Goal: Find specific page/section: Find specific page/section

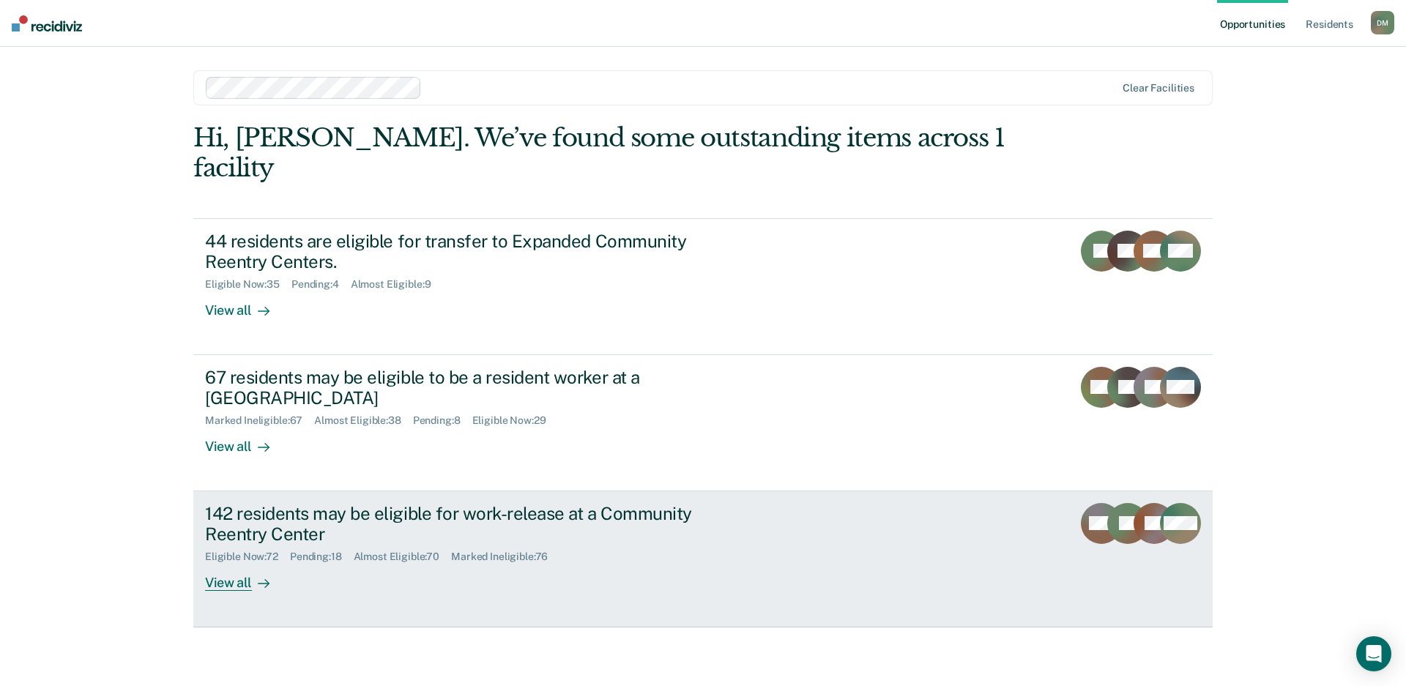
click at [738, 532] on div "142 residents may be eligible for work-release at a Community Reentry Center El…" at bounding box center [479, 547] width 549 height 89
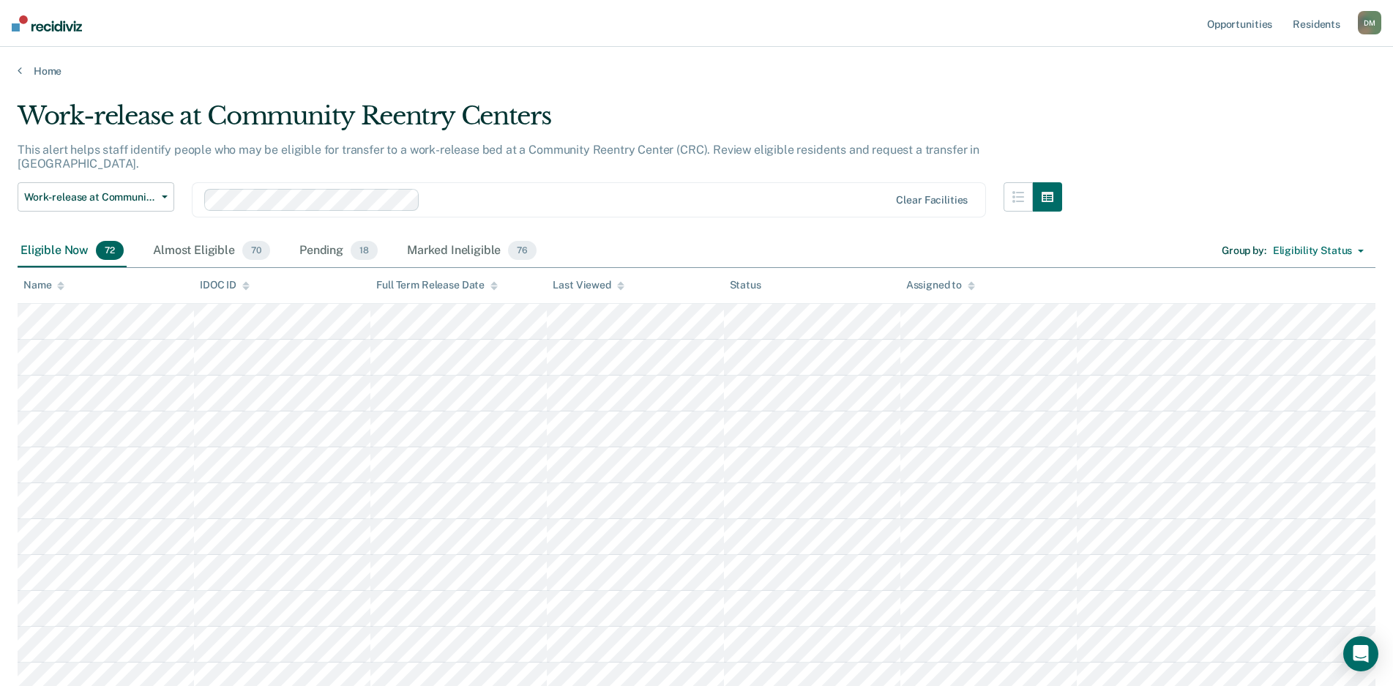
click at [617, 288] on icon at bounding box center [620, 286] width 7 height 10
click at [620, 289] on div at bounding box center [620, 285] width 7 height 12
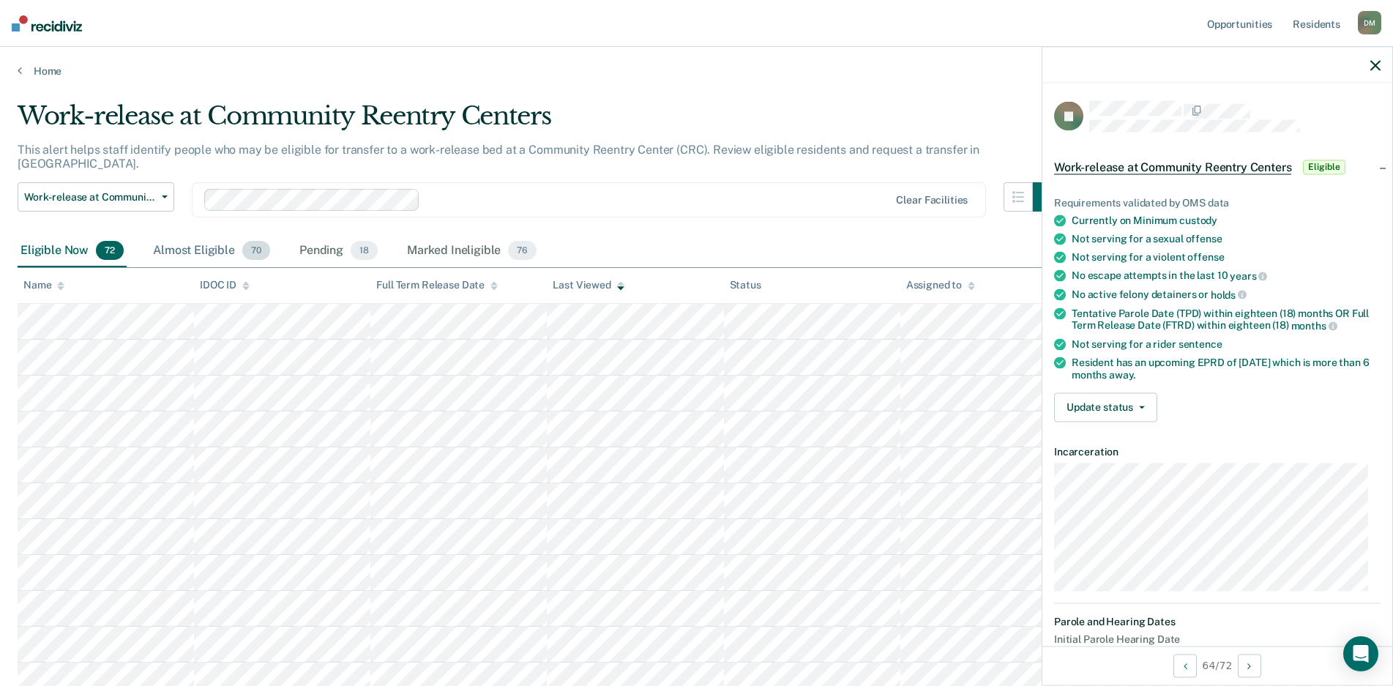
click at [190, 239] on div "Almost Eligible 70" at bounding box center [211, 251] width 123 height 32
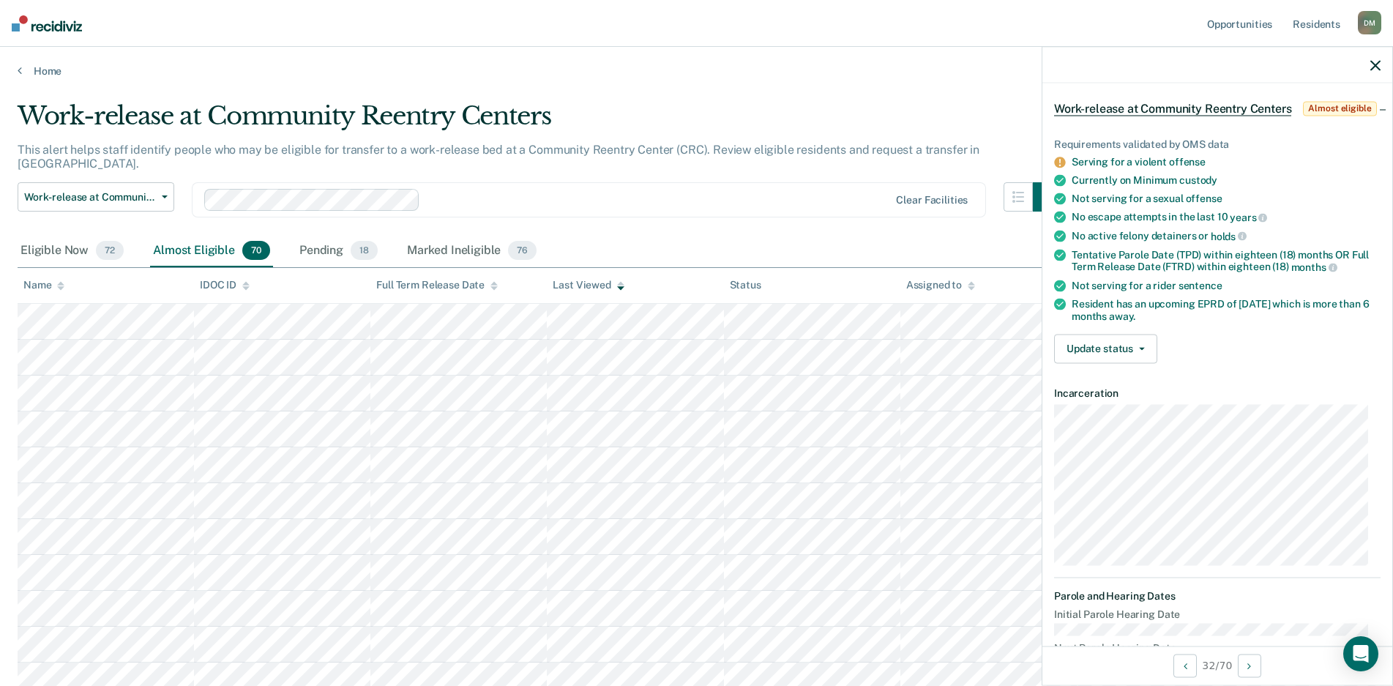
scroll to position [20, 0]
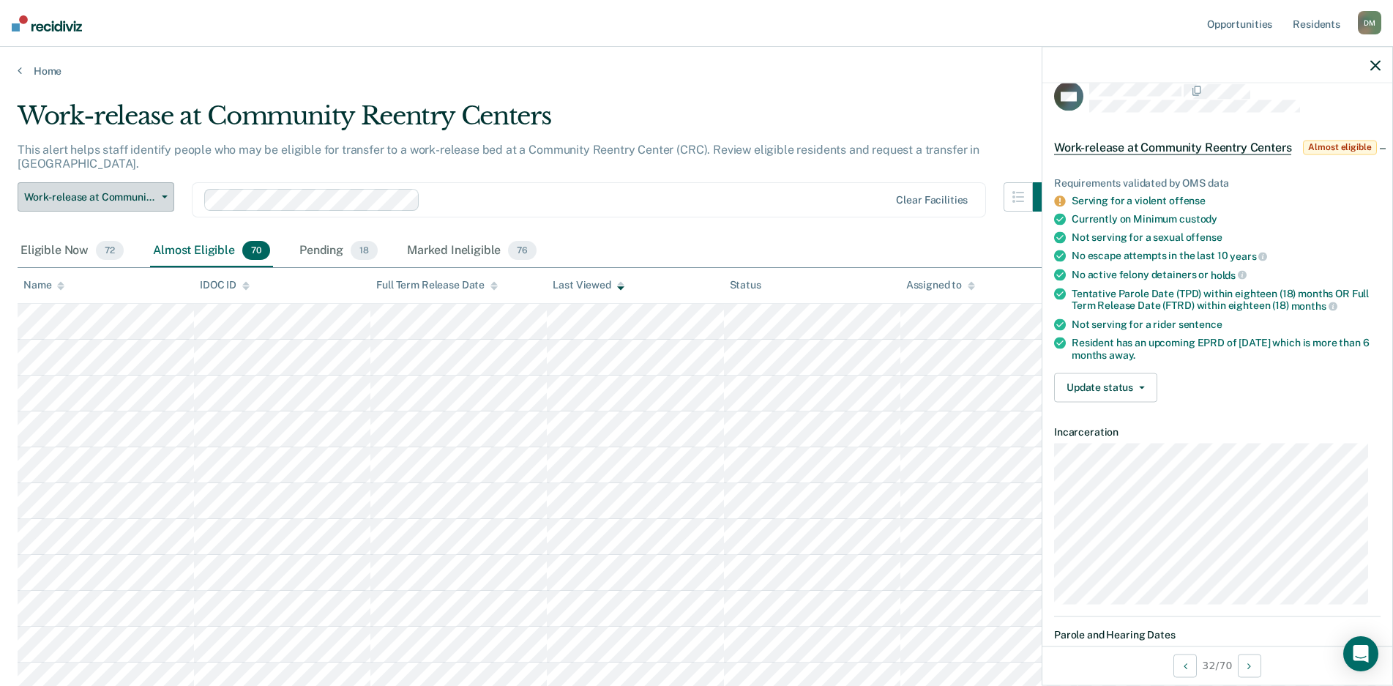
click at [167, 196] on icon "button" at bounding box center [165, 197] width 6 height 3
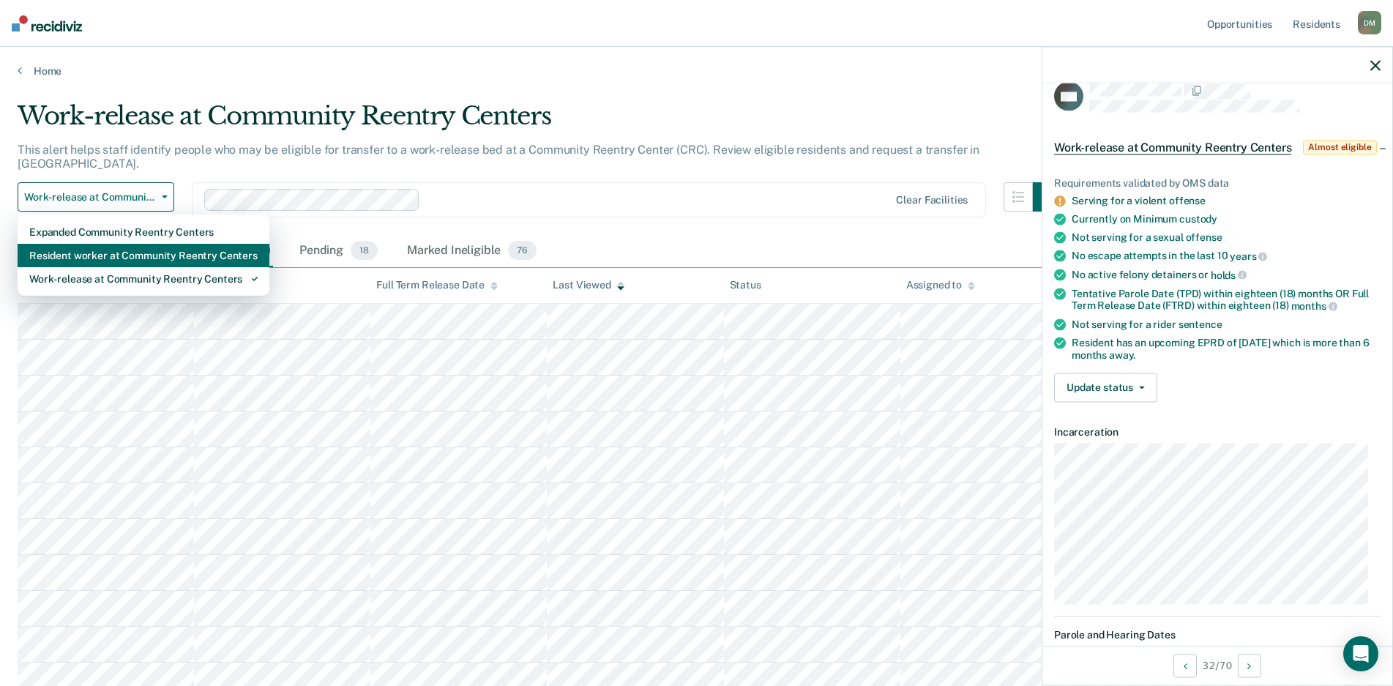
click at [138, 244] on div "Resident worker at Community Reentry Centers" at bounding box center [143, 255] width 228 height 23
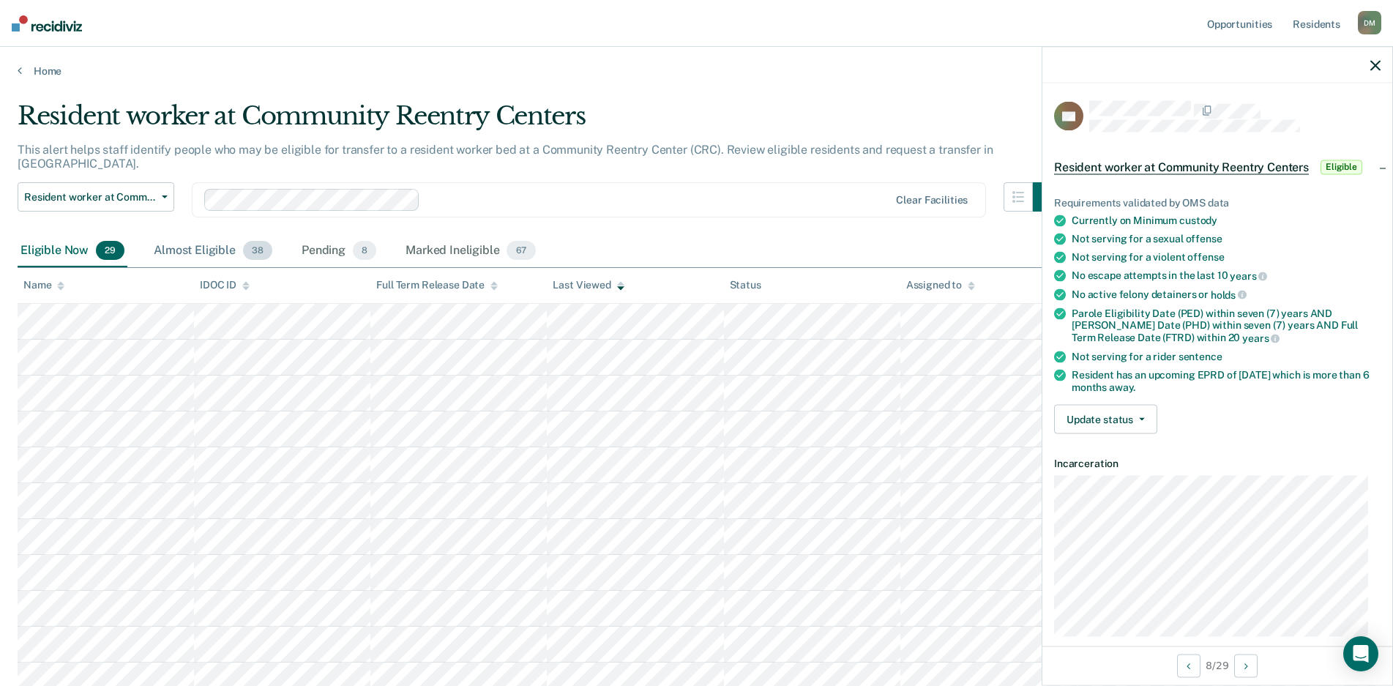
click at [193, 235] on div "Almost Eligible 38" at bounding box center [213, 251] width 124 height 32
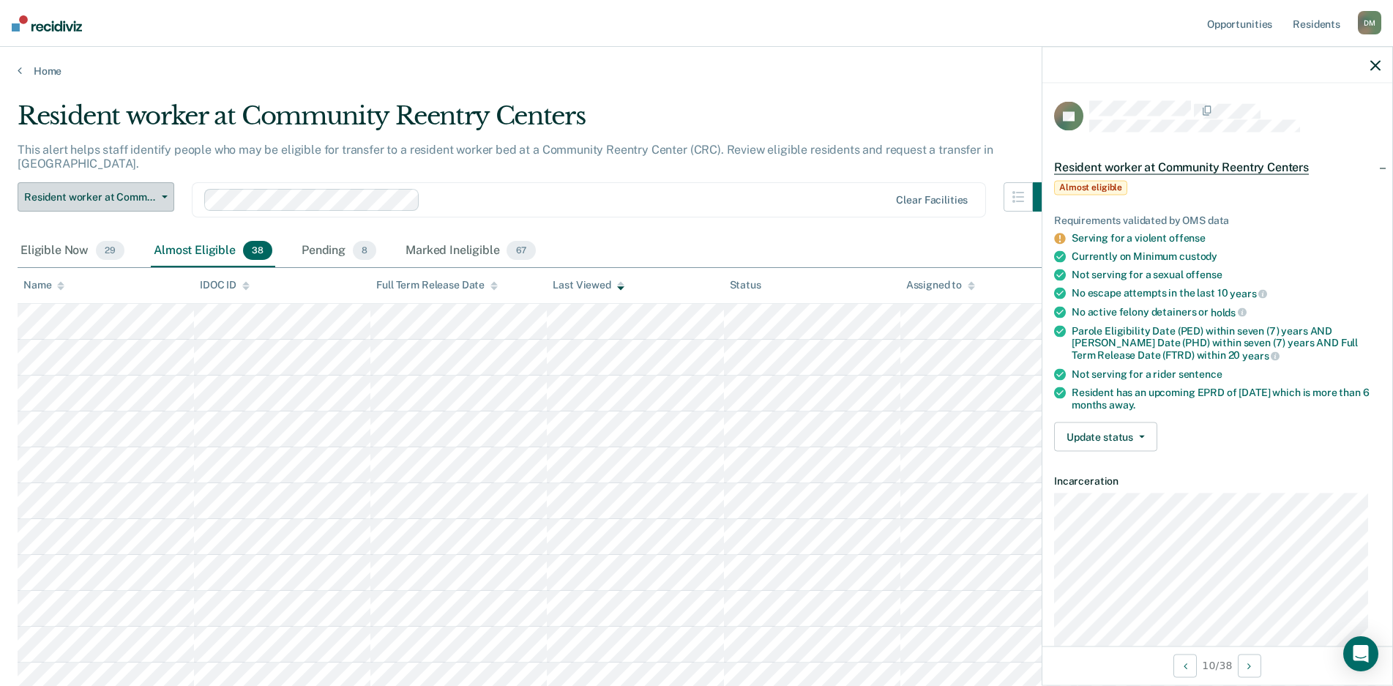
click at [166, 196] on icon "button" at bounding box center [165, 197] width 6 height 3
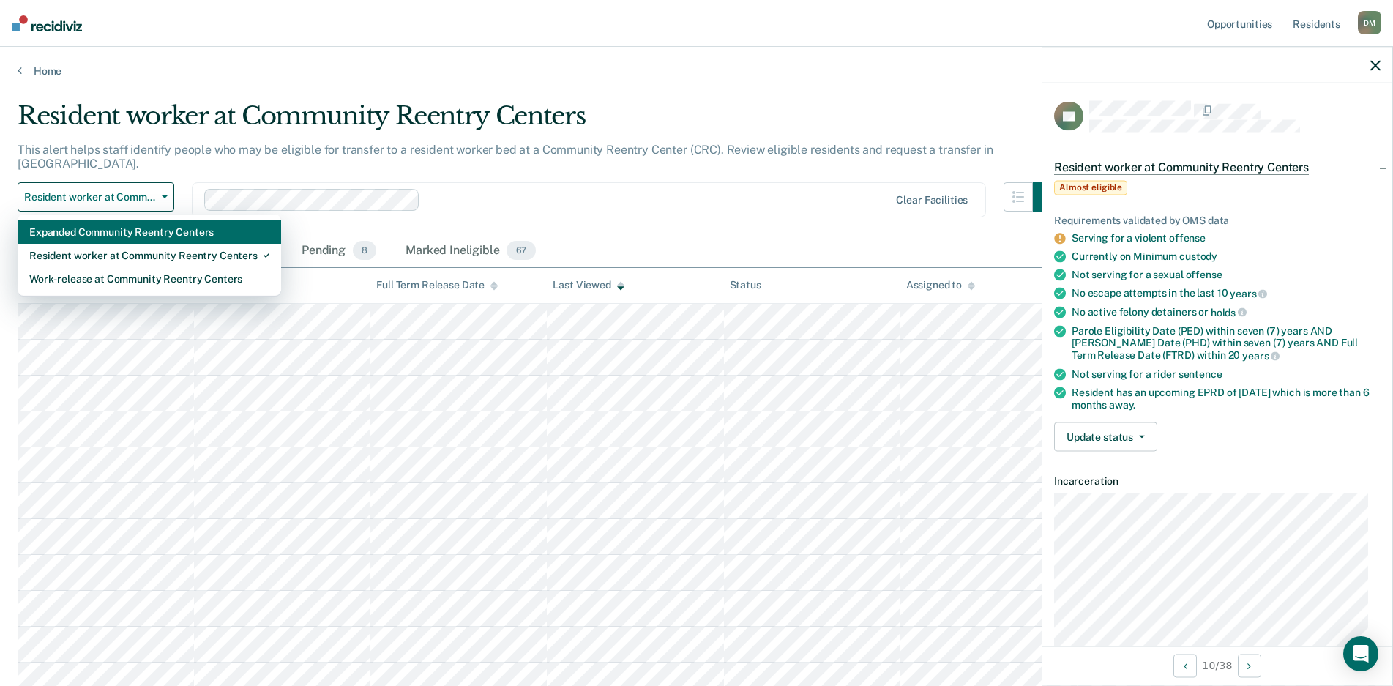
click at [157, 223] on div "Expanded Community Reentry Centers" at bounding box center [149, 231] width 240 height 23
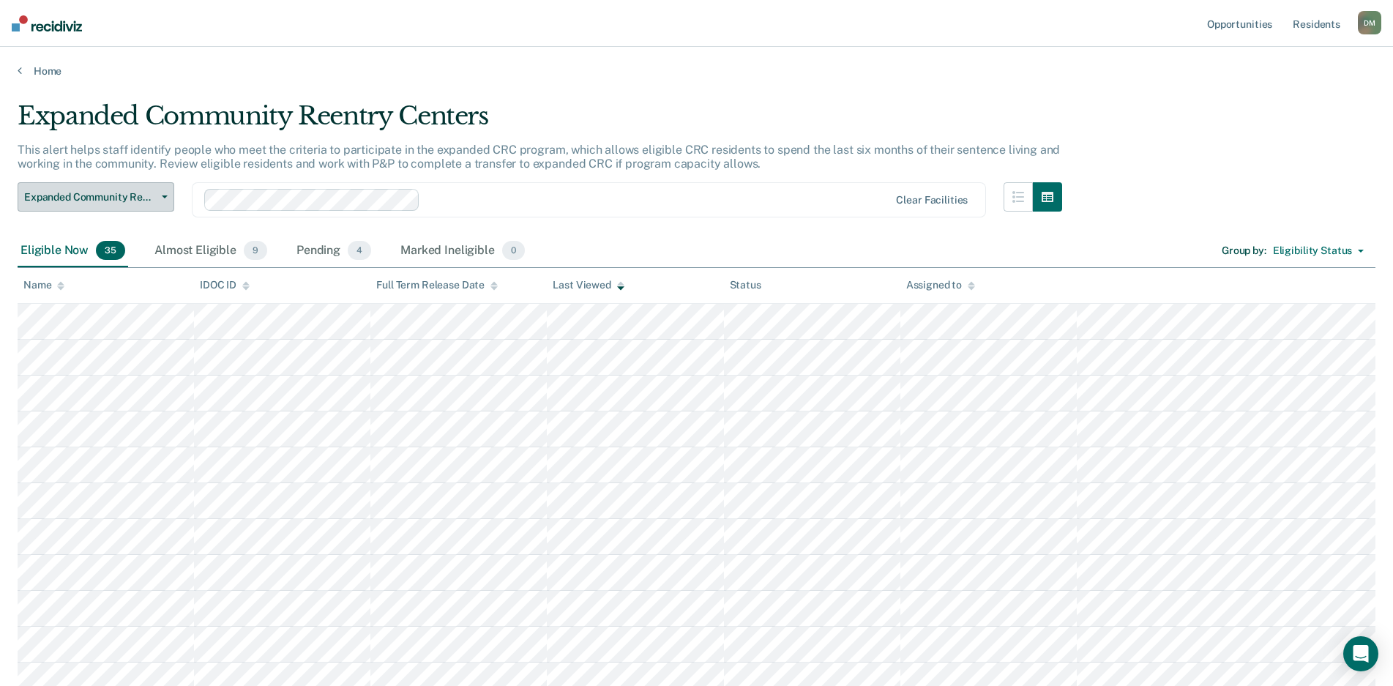
click at [150, 196] on span "Expanded Community Reentry Centers" at bounding box center [90, 197] width 132 height 12
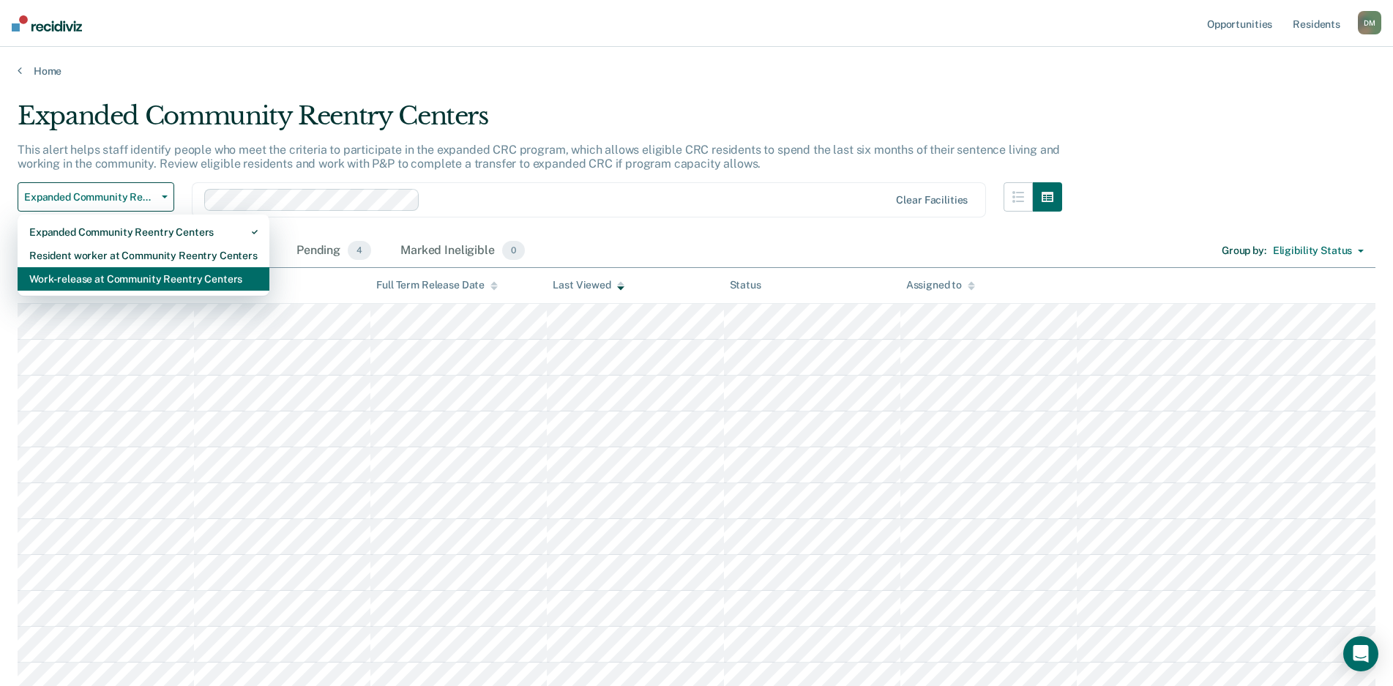
click at [133, 276] on div "Work-release at Community Reentry Centers" at bounding box center [143, 278] width 228 height 23
